Goal: Task Accomplishment & Management: Use online tool/utility

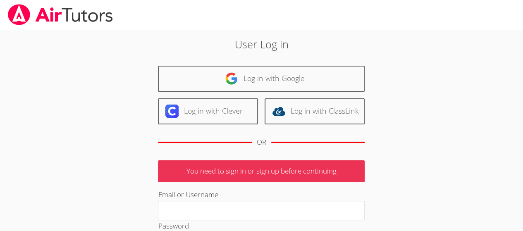
type input "[EMAIL_ADDRESS][DOMAIN_NAME]"
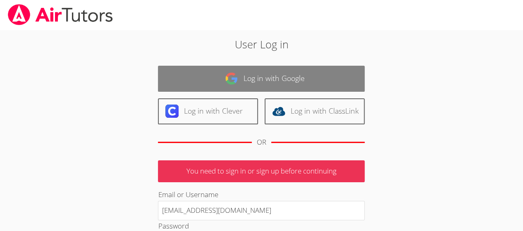
click at [193, 78] on link "Log in with Google" at bounding box center [261, 79] width 207 height 26
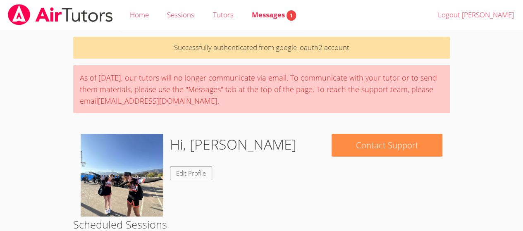
click at [509, 146] on body "Home Sessions Tutors Messages 1 Logout [PERSON_NAME] Successfully authenticated…" at bounding box center [261, 115] width 523 height 231
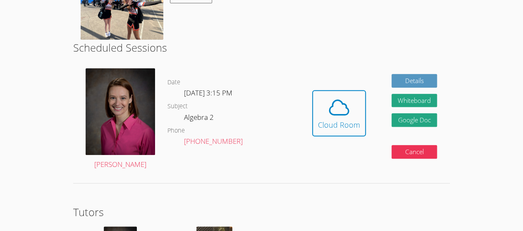
scroll to position [178, 0]
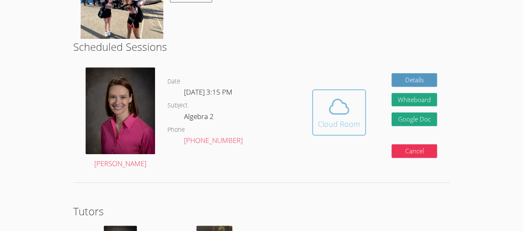
click at [322, 105] on span at bounding box center [339, 106] width 42 height 23
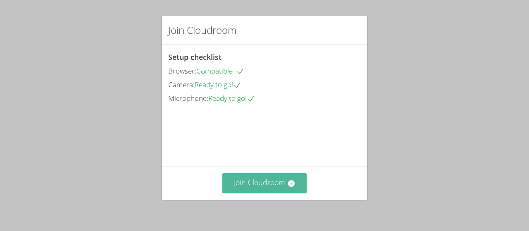
click at [261, 191] on button "Join Cloudroom" at bounding box center [264, 183] width 85 height 20
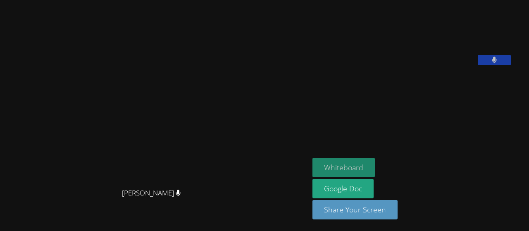
click at [347, 167] on button "Whiteboard" at bounding box center [344, 167] width 62 height 19
